Goal: Find specific page/section: Find specific page/section

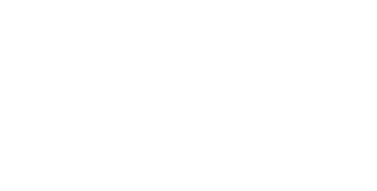
select select "Song"
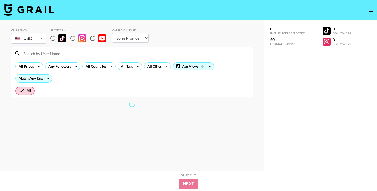
click at [53, 39] on input "radio" at bounding box center [53, 38] width 11 height 11
radio input "true"
click at [53, 50] on input at bounding box center [135, 53] width 230 height 8
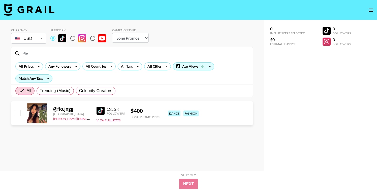
type input "flo."
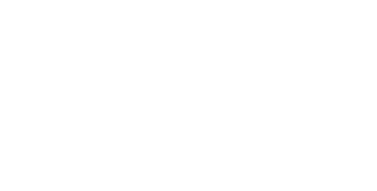
select select "Song"
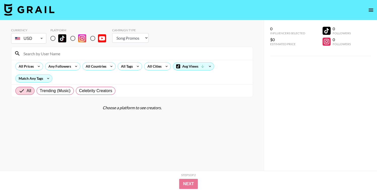
click at [51, 40] on input "radio" at bounding box center [53, 38] width 11 height 11
radio input "true"
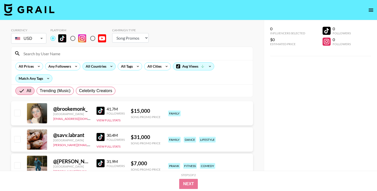
click at [90, 66] on div "All Countries" at bounding box center [95, 67] width 25 height 8
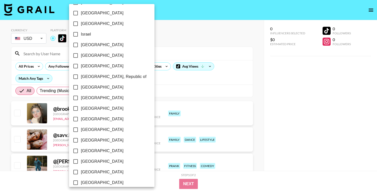
scroll to position [213, 0]
click at [88, 67] on span "Japan" at bounding box center [102, 66] width 43 height 6
click at [81, 67] on input "Japan" at bounding box center [75, 65] width 11 height 11
checkbox input "true"
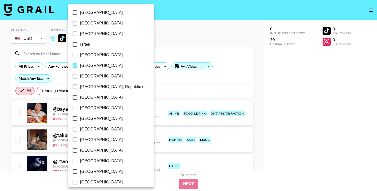
click at [211, 34] on div at bounding box center [188, 95] width 377 height 191
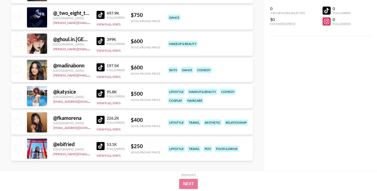
scroll to position [152, 0]
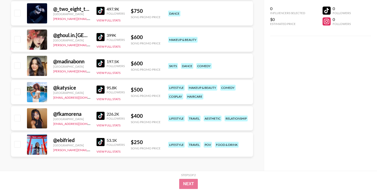
click at [100, 89] on img at bounding box center [101, 90] width 8 height 8
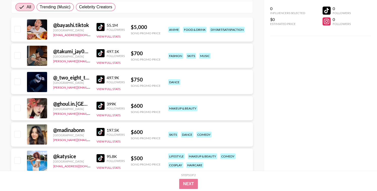
scroll to position [82, 0]
